Goal: Task Accomplishment & Management: Manage account settings

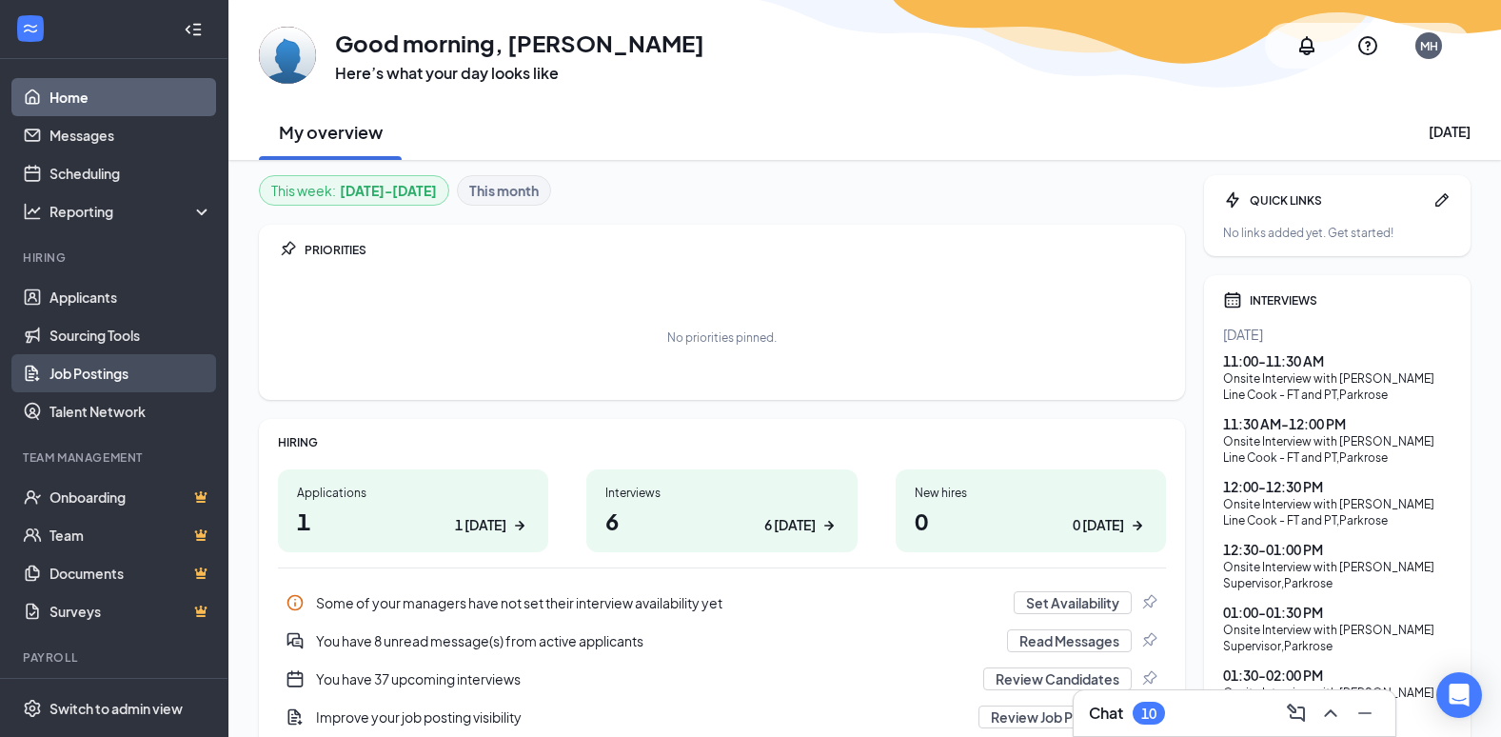
click at [121, 365] on link "Job Postings" at bounding box center [130, 373] width 163 height 38
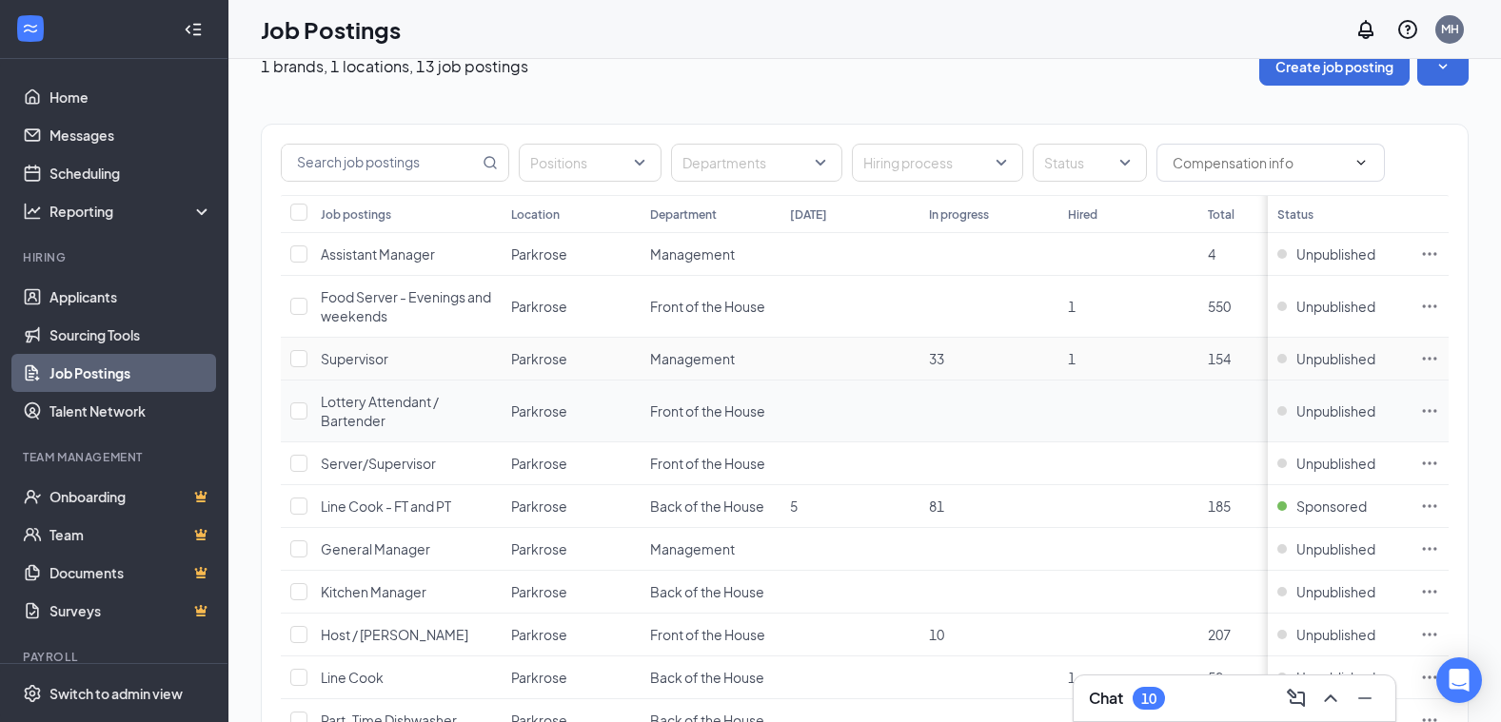
scroll to position [95, 0]
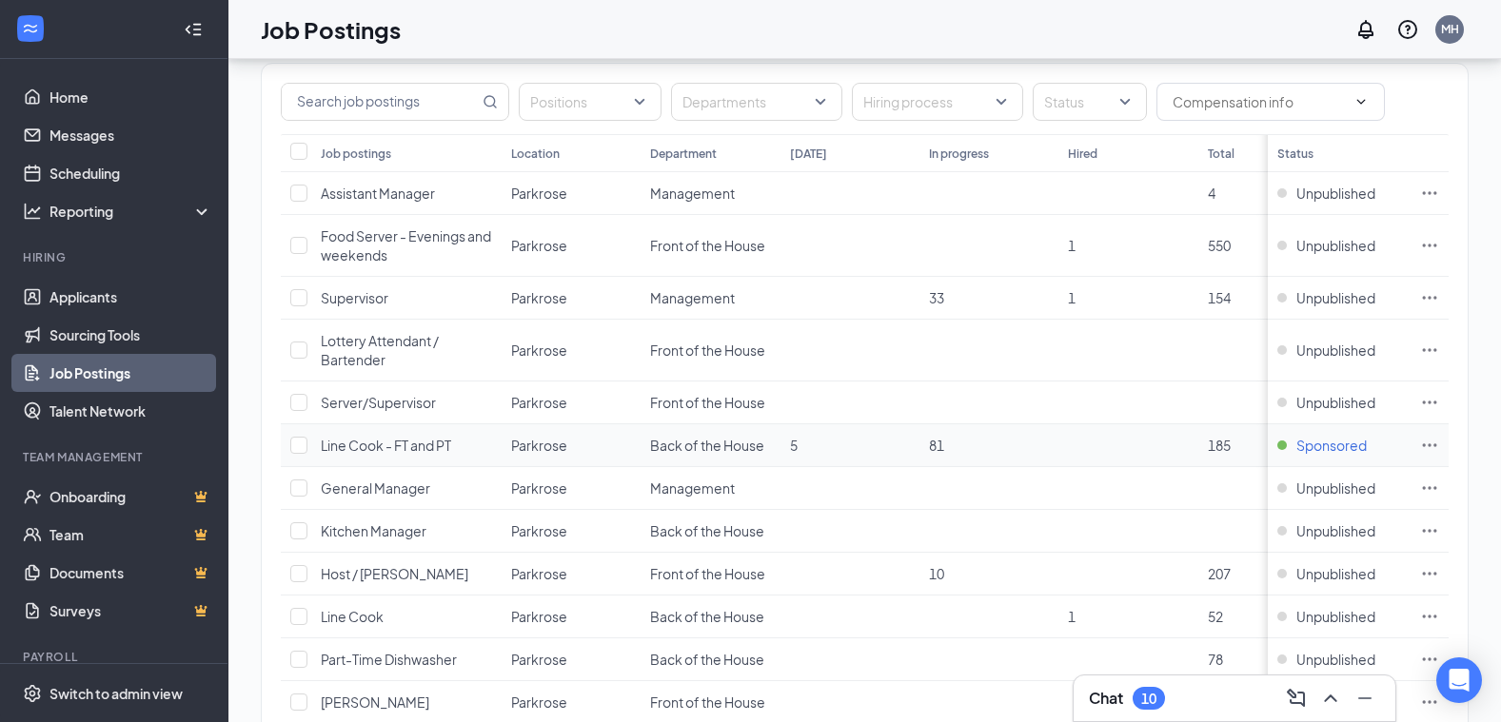
click at [1330, 445] on span "Sponsored" at bounding box center [1331, 445] width 70 height 19
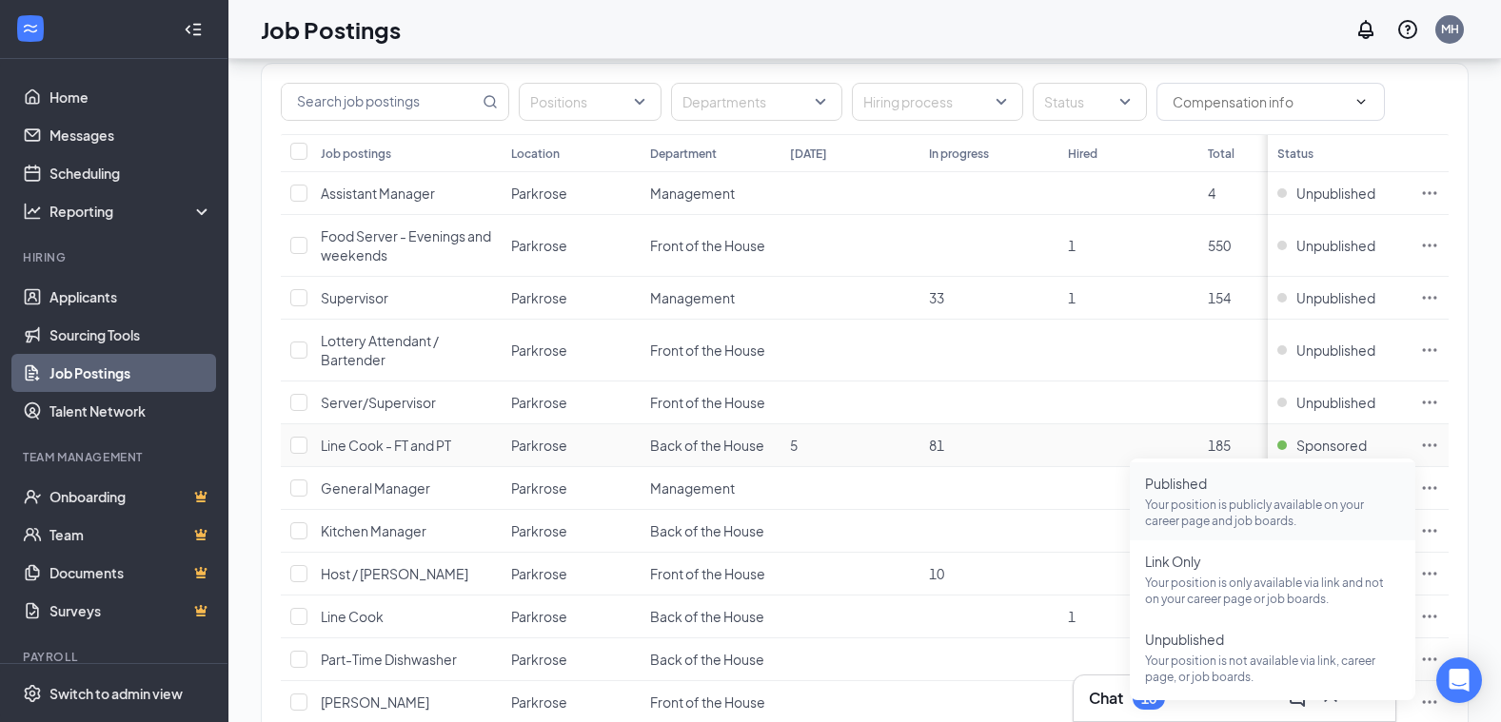
click at [1174, 484] on span "Published" at bounding box center [1272, 483] width 255 height 19
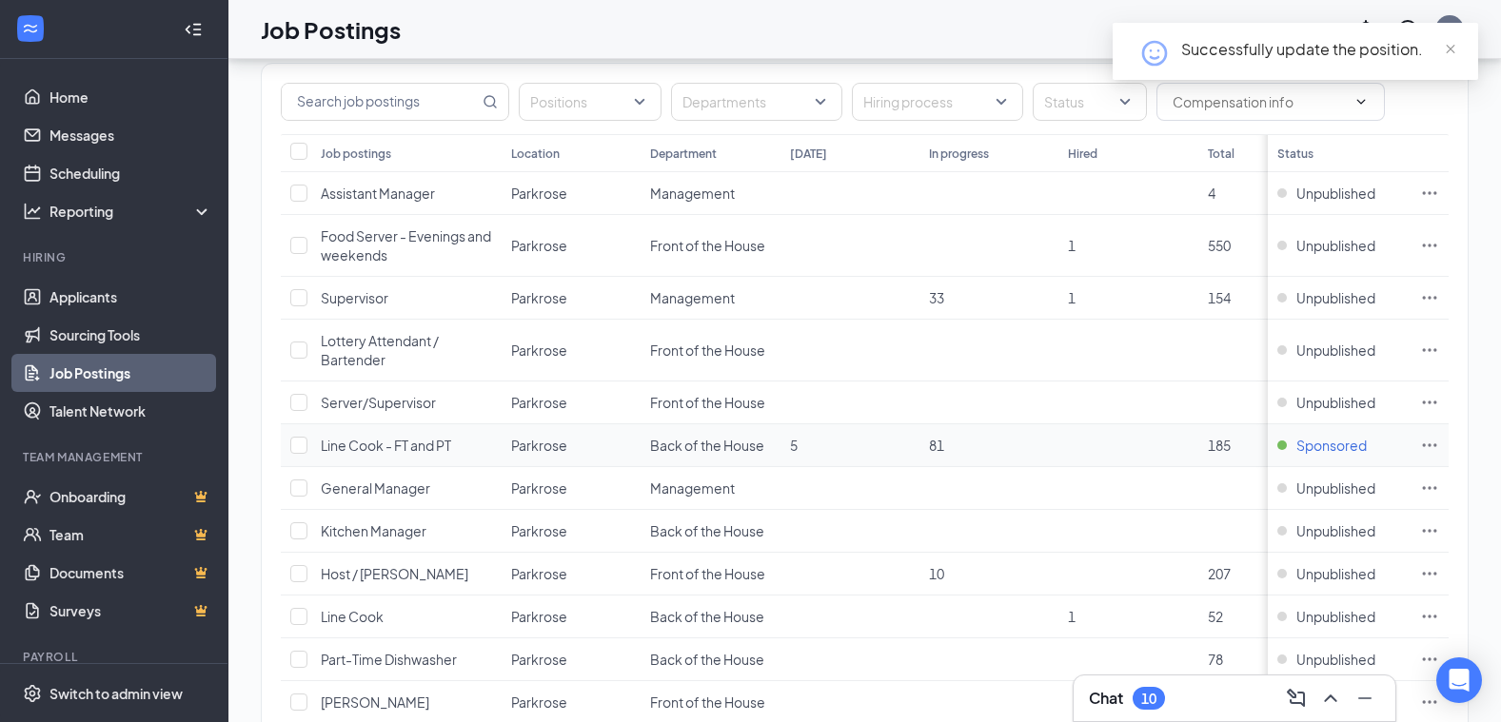
click at [1334, 444] on span "Sponsored" at bounding box center [1331, 445] width 70 height 19
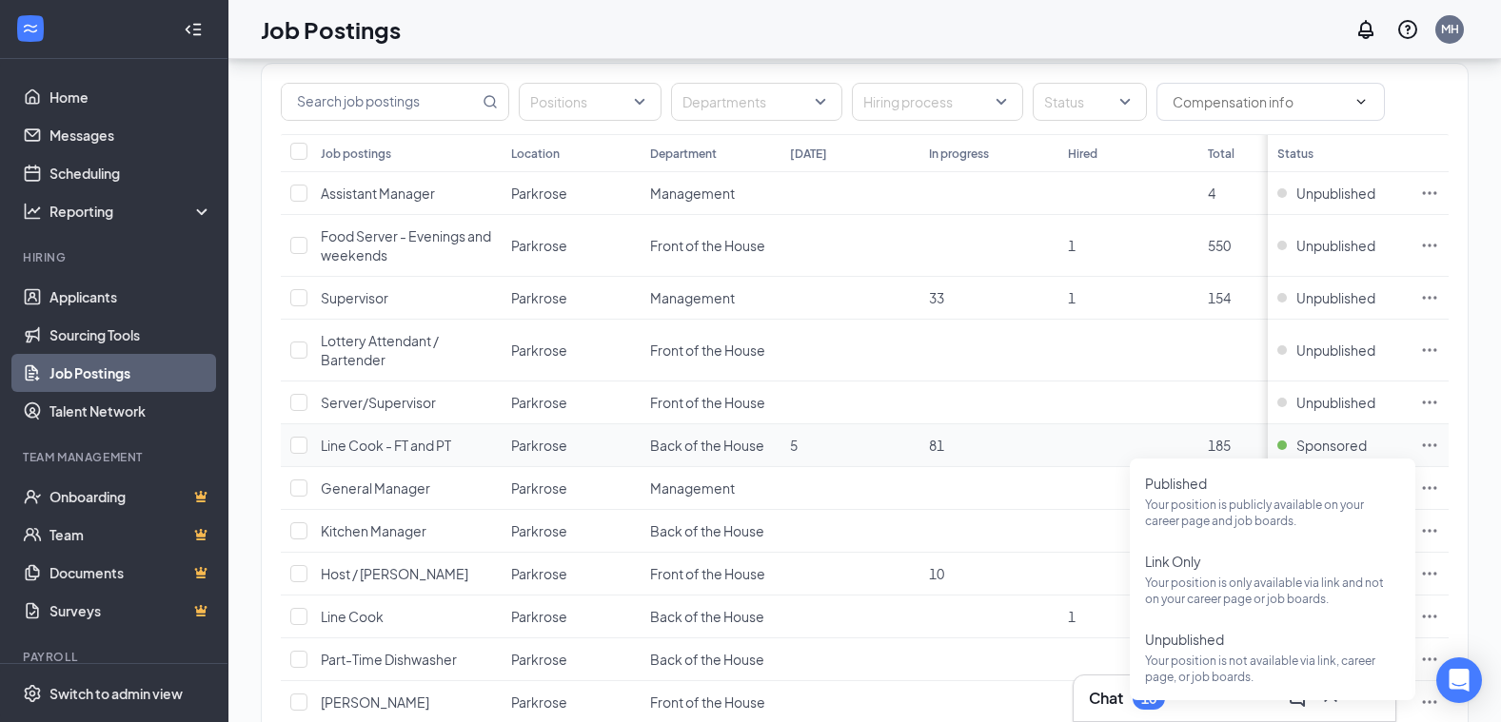
click at [1439, 442] on icon "Ellipses" at bounding box center [1429, 445] width 19 height 19
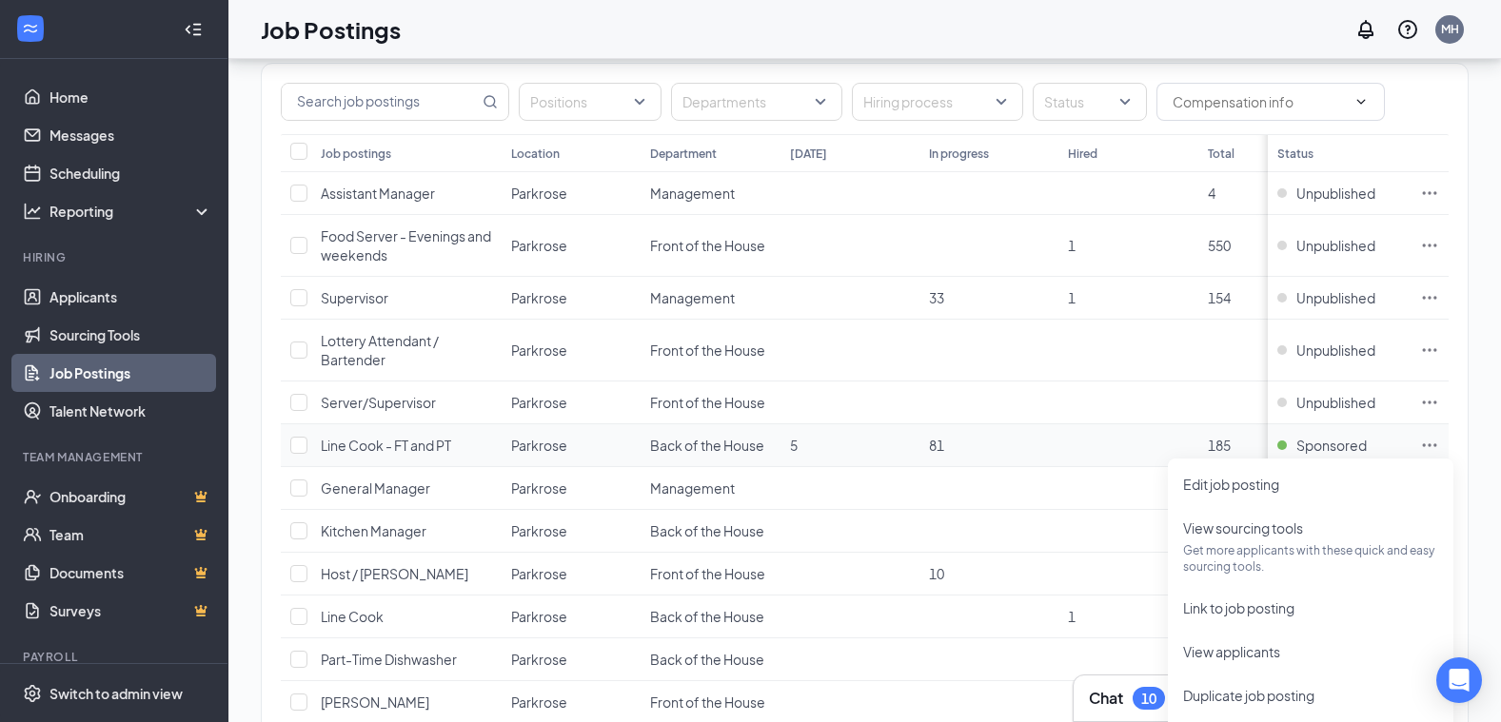
click at [1051, 451] on td "81" at bounding box center [988, 445] width 139 height 43
